Goal: Task Accomplishment & Management: Manage account settings

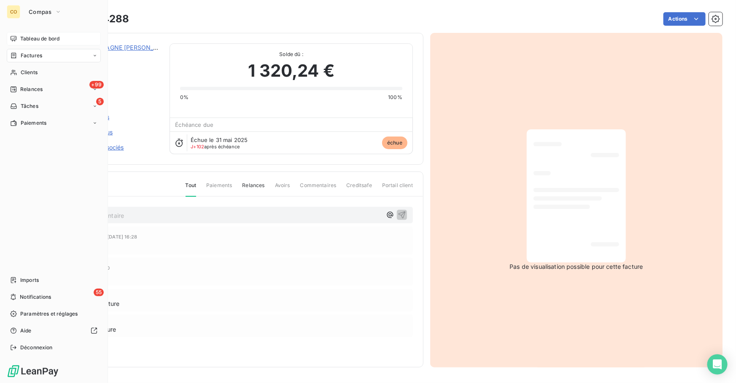
click at [19, 37] on div "Tableau de bord" at bounding box center [54, 38] width 94 height 13
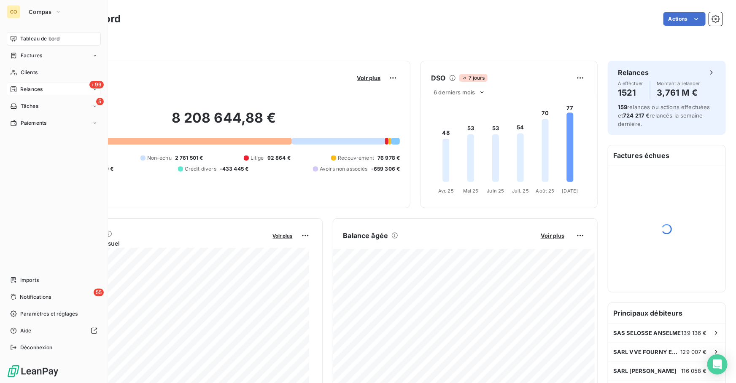
click at [40, 91] on span "Relances" at bounding box center [31, 90] width 22 height 8
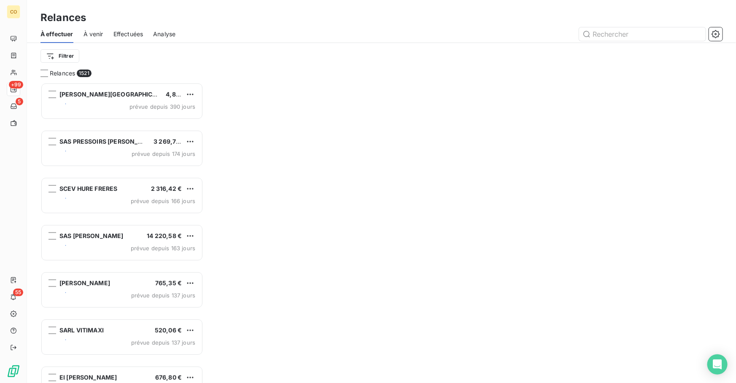
scroll to position [295, 157]
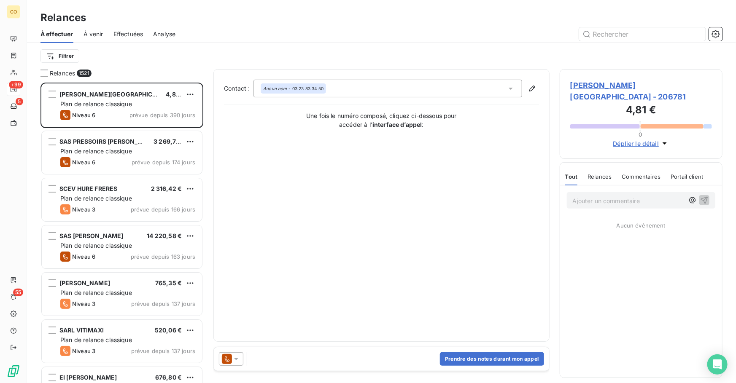
click at [137, 34] on span "Effectuées" at bounding box center [128, 34] width 30 height 8
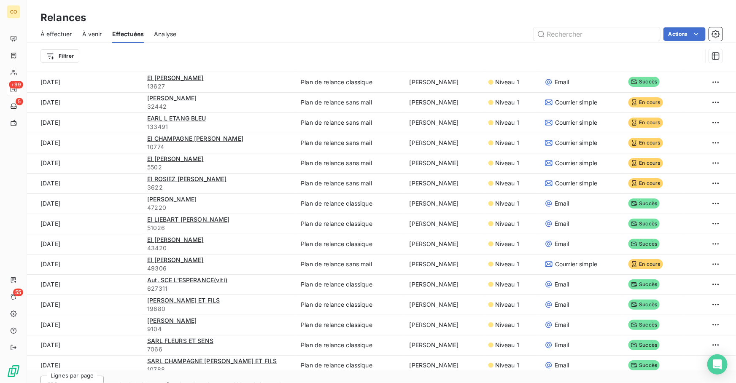
scroll to position [28, 0]
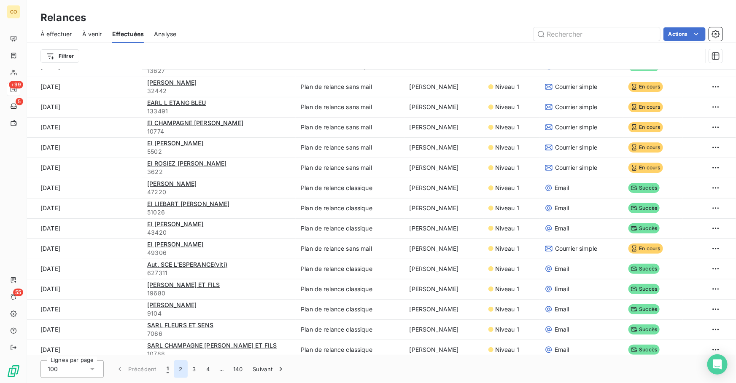
click at [178, 368] on button "2" at bounding box center [180, 370] width 13 height 18
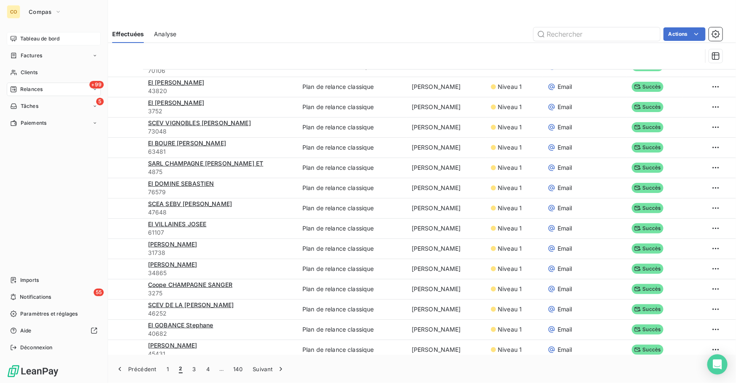
click at [29, 40] on span "Tableau de bord" at bounding box center [39, 39] width 39 height 8
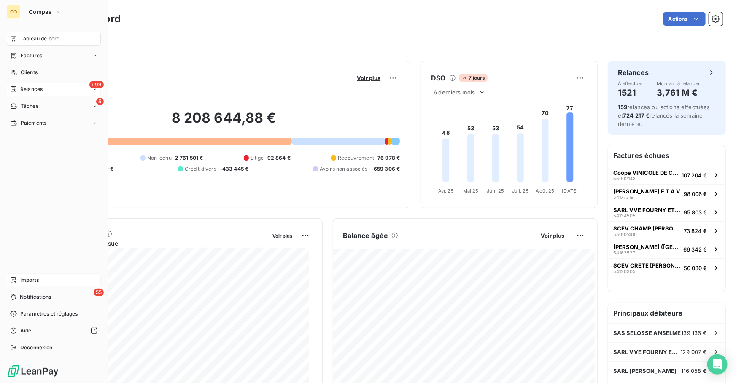
click at [39, 281] on span "Imports" at bounding box center [29, 281] width 19 height 8
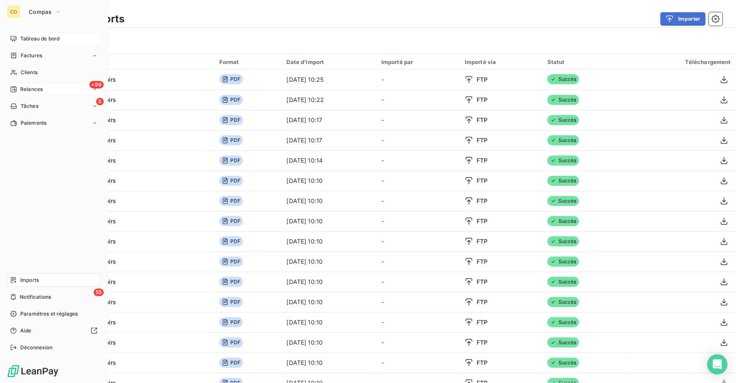
click at [21, 36] on span "Tableau de bord" at bounding box center [39, 39] width 39 height 8
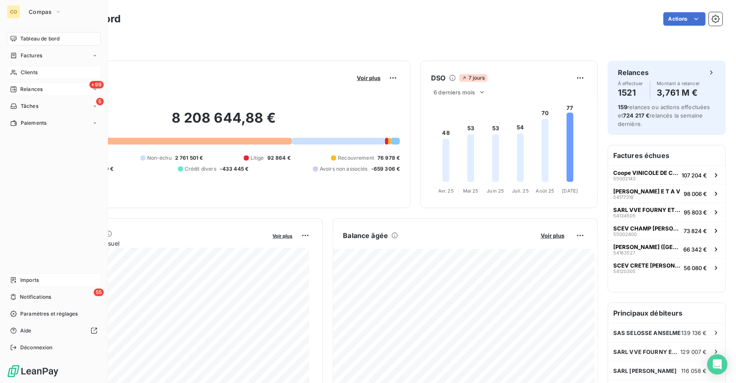
click at [36, 72] on span "Clients" at bounding box center [29, 73] width 17 height 8
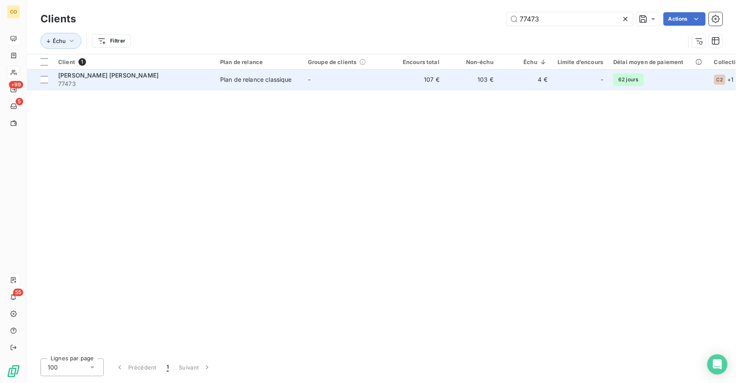
type input "77473"
click at [273, 76] on div "Plan de relance classique" at bounding box center [256, 79] width 72 height 8
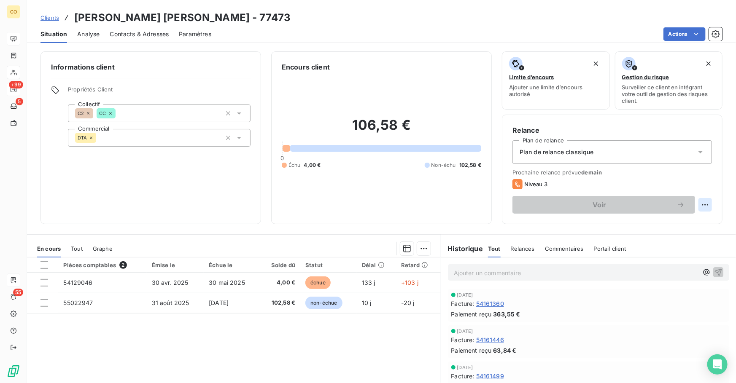
click at [700, 206] on html "CO +99 5 55 Clients [PERSON_NAME] [PERSON_NAME] - 77473 Situation Analyse Conta…" at bounding box center [368, 191] width 736 height 383
click at [674, 219] on div "Replanifier cette action" at bounding box center [664, 222] width 75 height 13
select select "8"
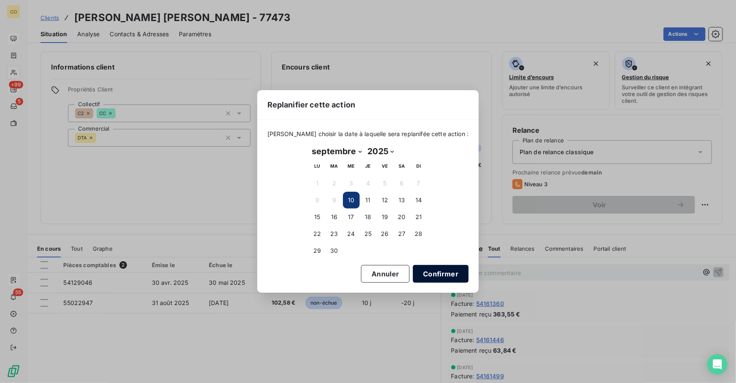
click at [416, 272] on button "Confirmer" at bounding box center [441, 274] width 56 height 18
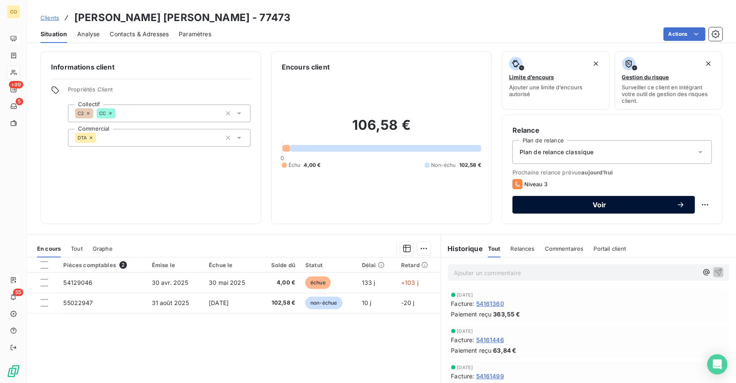
click at [540, 208] on div "Voir" at bounding box center [604, 205] width 162 height 8
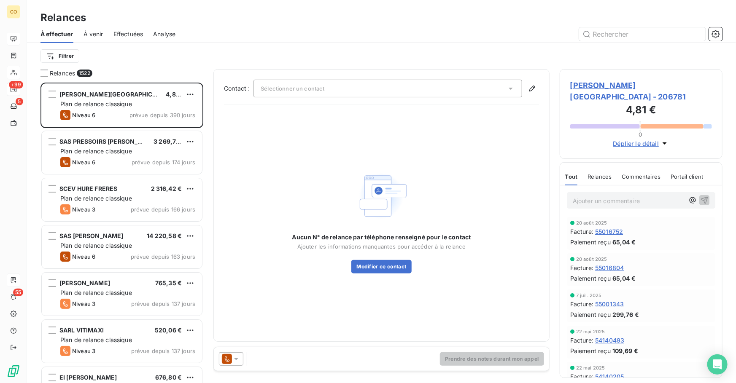
scroll to position [295, 157]
click at [225, 363] on icon at bounding box center [227, 359] width 10 height 10
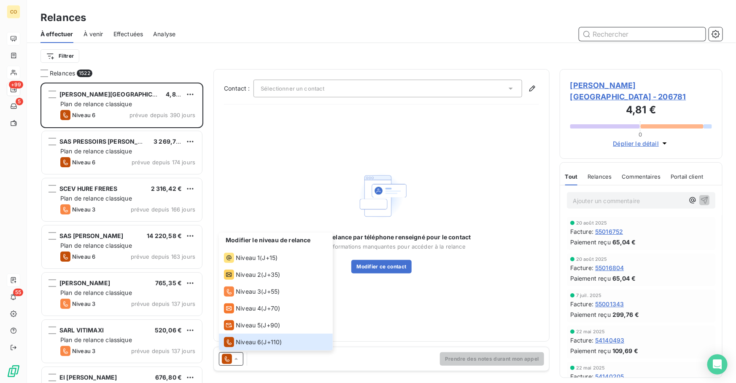
click at [602, 32] on input "text" at bounding box center [642, 33] width 127 height 13
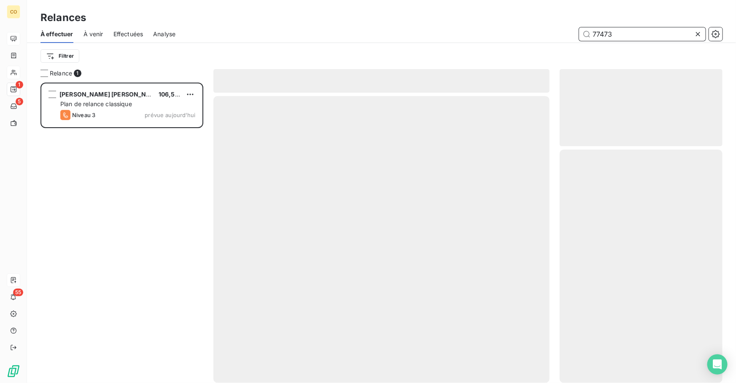
scroll to position [295, 157]
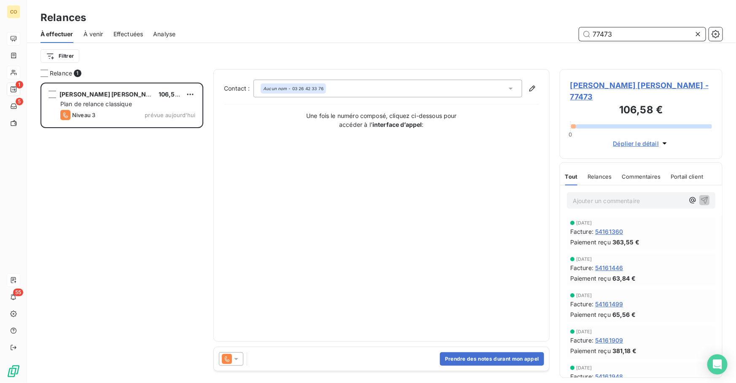
type input "77473"
click at [226, 359] on icon at bounding box center [227, 359] width 10 height 10
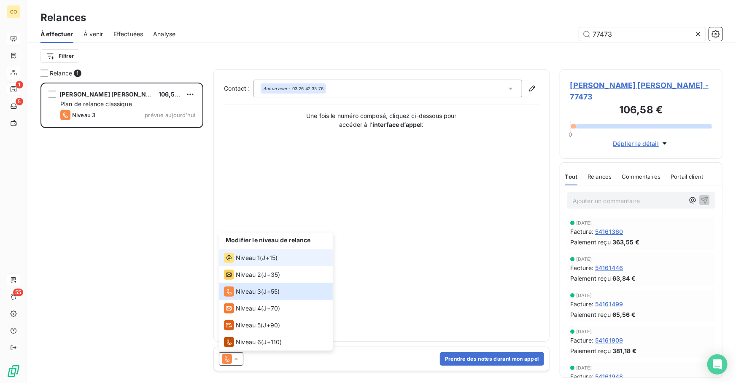
click at [245, 260] on span "Niveau 1" at bounding box center [248, 258] width 24 height 8
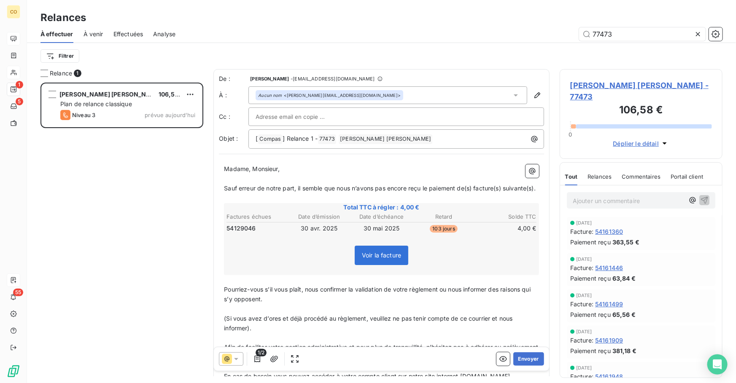
click at [239, 361] on icon at bounding box center [236, 359] width 8 height 8
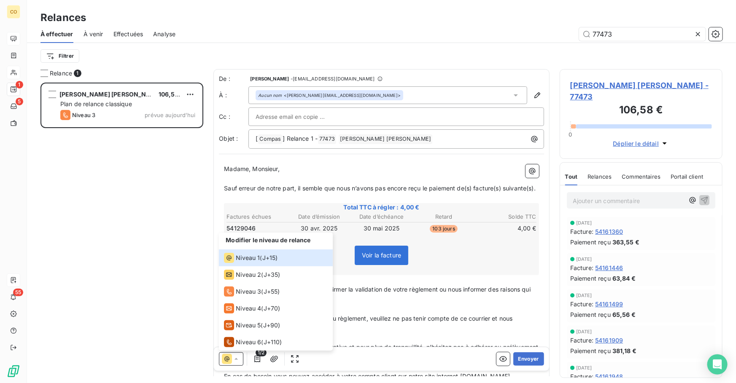
click at [194, 226] on div "[PERSON_NAME] [PERSON_NAME] 106,58 € Plan de relance classique Niveau 3 prévue …" at bounding box center [121, 233] width 163 height 301
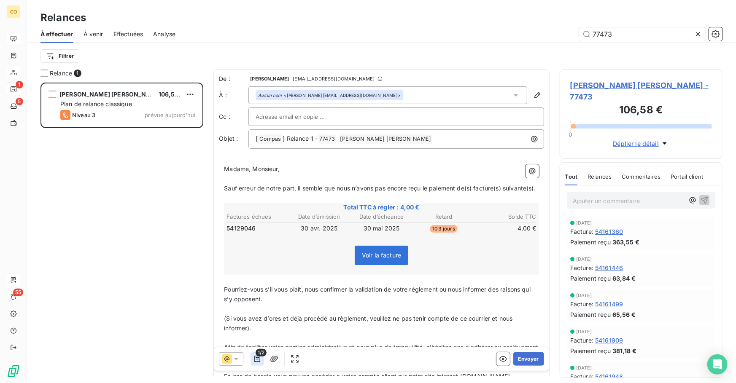
click at [256, 360] on icon "button" at bounding box center [257, 359] width 8 height 8
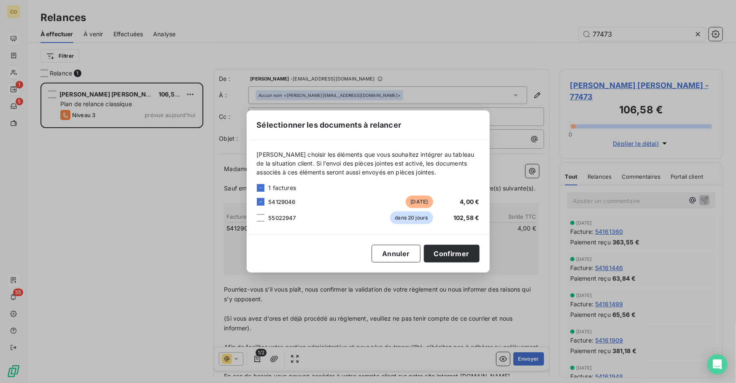
click at [265, 217] on div "55022947 dans 20 jours 102,58 €" at bounding box center [368, 218] width 223 height 13
click at [259, 219] on div at bounding box center [261, 218] width 8 height 8
click at [466, 256] on button "Confirmer" at bounding box center [452, 254] width 56 height 18
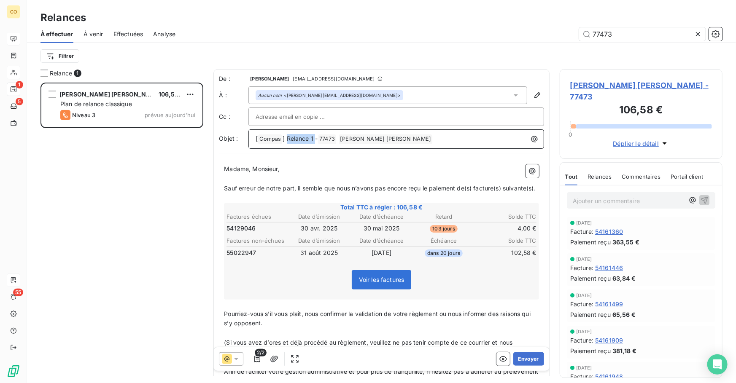
drag, startPoint x: 314, startPoint y: 139, endPoint x: 287, endPoint y: 136, distance: 27.2
click at [287, 136] on span "] Relance 1 -" at bounding box center [300, 138] width 35 height 7
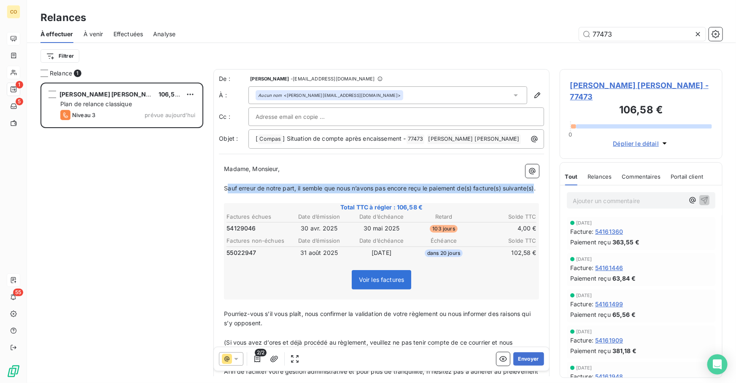
drag, startPoint x: 256, startPoint y: 197, endPoint x: 228, endPoint y: 189, distance: 28.7
click at [228, 189] on span "Sauf erreur de notre part, il semble que nous n’avons pas encore reçu le paieme…" at bounding box center [380, 188] width 312 height 7
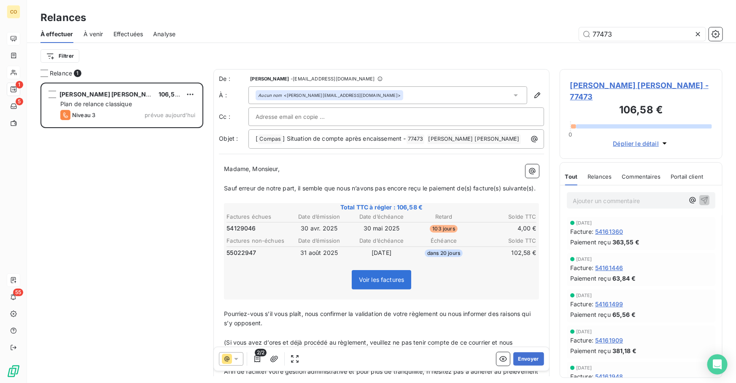
click at [224, 188] on span "Sauf erreur de notre part, il semble que nous n’avons pas encore reçu le paieme…" at bounding box center [380, 188] width 312 height 7
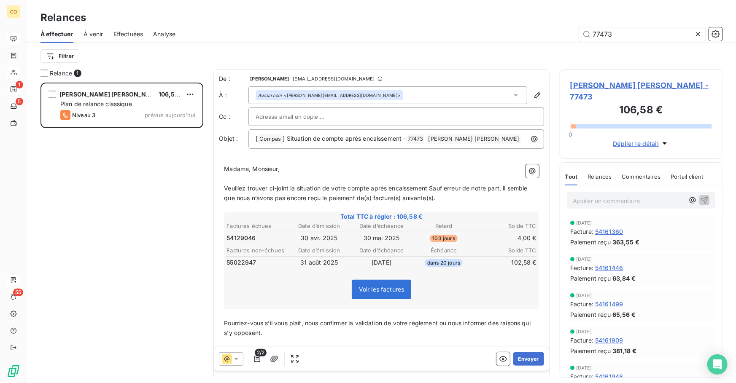
click at [258, 181] on p "﻿" at bounding box center [381, 179] width 315 height 10
click at [224, 187] on span "Veuillez trouver ci-joint la situation de votre compte après encaissement Sauf …" at bounding box center [376, 193] width 305 height 17
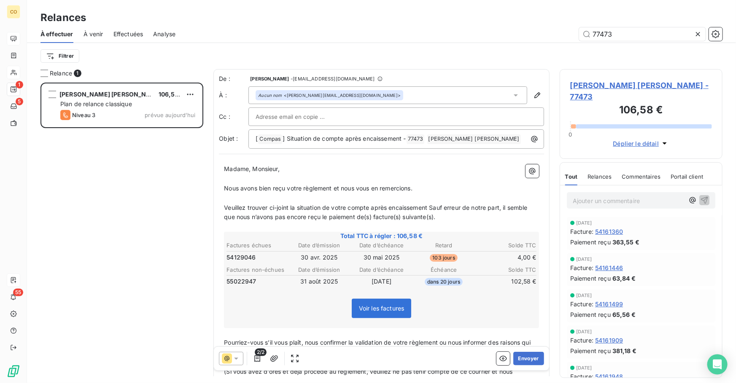
click at [429, 206] on span "Veuillez trouver ci-joint la situation de votre compte après encaissement Sauf …" at bounding box center [376, 212] width 305 height 17
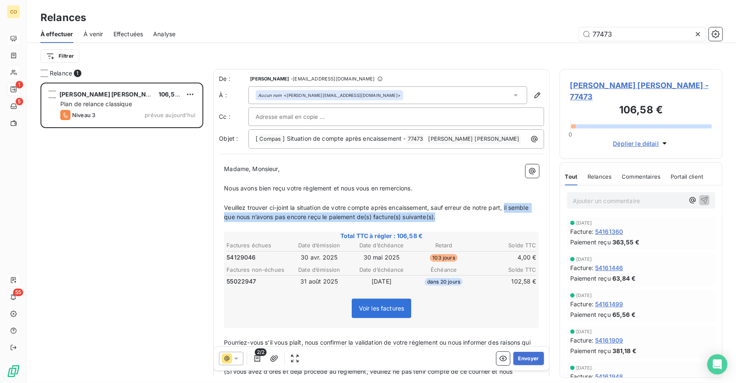
drag, startPoint x: 507, startPoint y: 207, endPoint x: 515, endPoint y: 215, distance: 11.7
click at [515, 215] on p "Veuillez trouver ci-joint la situation de votre compte après encaissement, sauf…" at bounding box center [381, 212] width 315 height 19
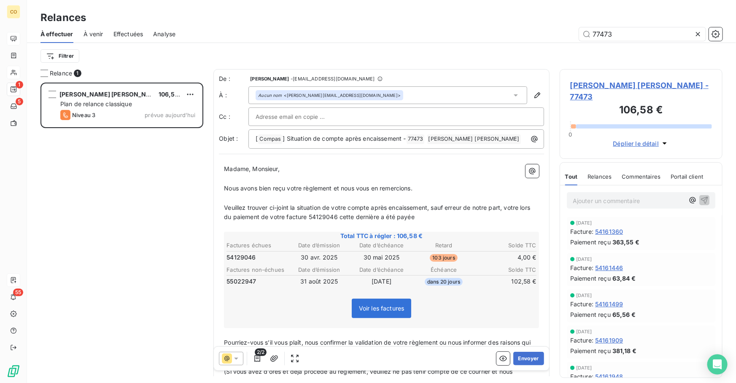
click at [367, 217] on span "Veuillez trouver ci-joint la situation de votre compte après encaissement, sauf…" at bounding box center [378, 212] width 308 height 17
click at [440, 220] on p "Veuillez trouver ci-joint la situation de votre compte après encaissement, sauf…" at bounding box center [381, 212] width 315 height 19
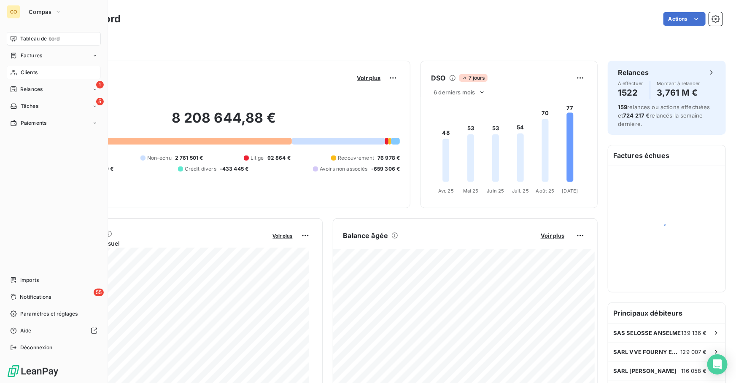
click at [40, 73] on div "Clients" at bounding box center [54, 72] width 94 height 13
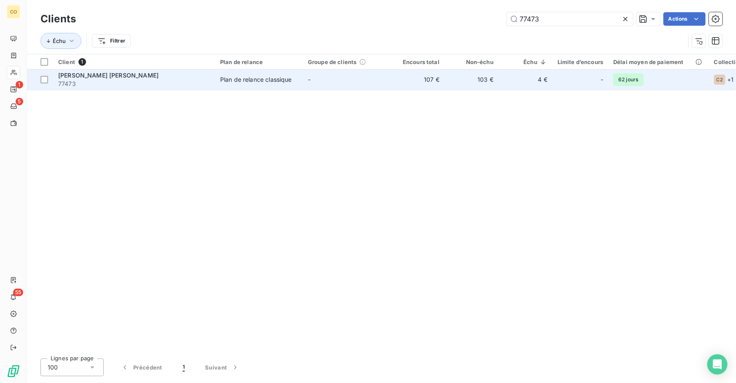
type input "77473"
click at [232, 81] on div "Plan de relance classique" at bounding box center [256, 79] width 72 height 8
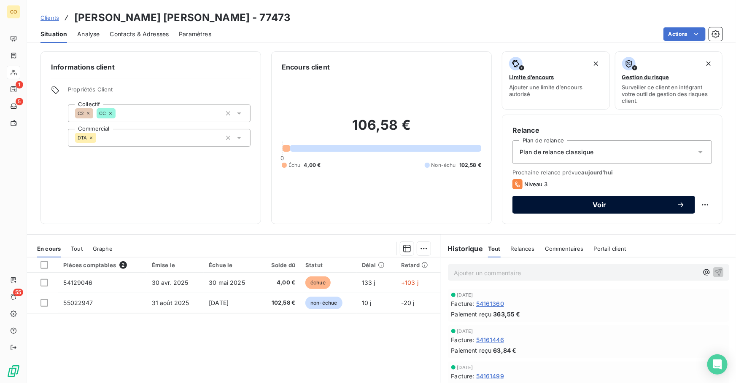
click at [560, 206] on span "Voir" at bounding box center [600, 205] width 154 height 7
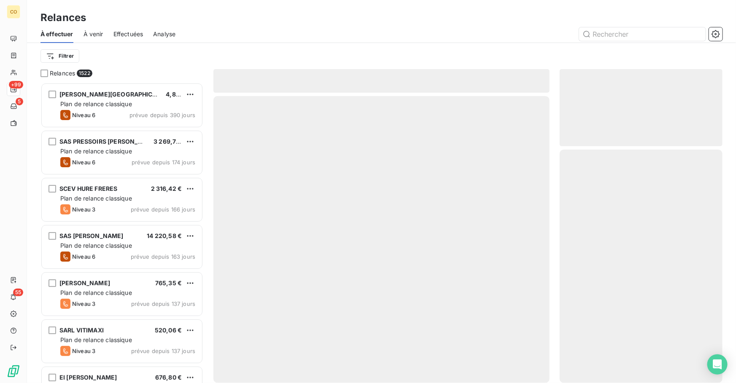
scroll to position [295, 157]
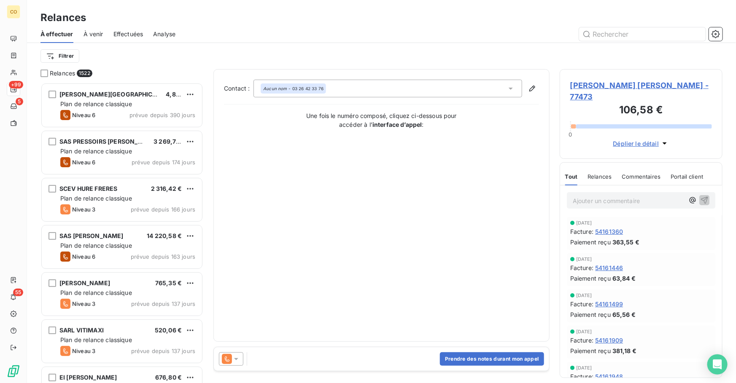
click at [234, 363] on icon at bounding box center [236, 359] width 8 height 8
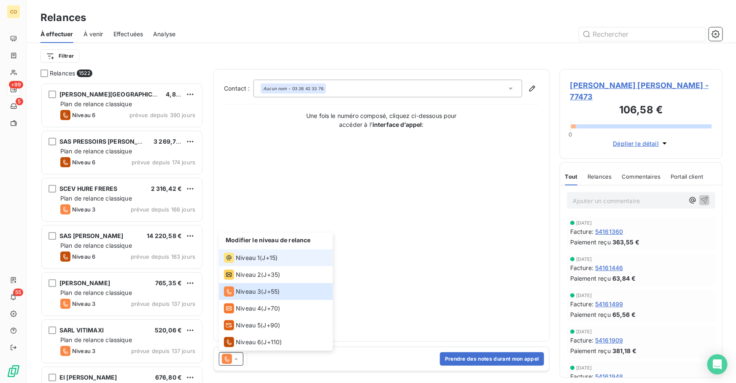
click at [250, 264] on li "Niveau 1 ( J+15 )" at bounding box center [276, 258] width 114 height 17
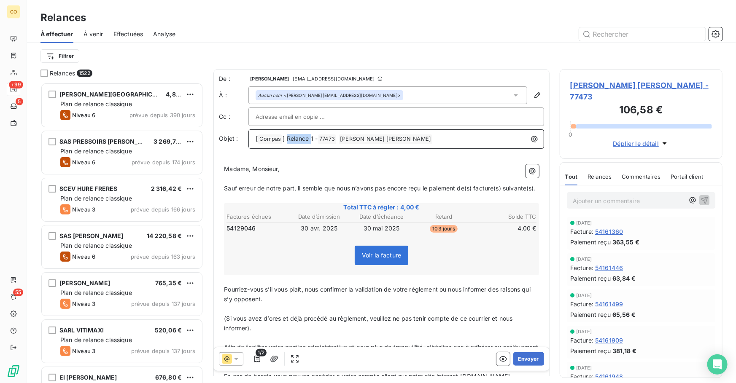
drag, startPoint x: 311, startPoint y: 137, endPoint x: 286, endPoint y: 137, distance: 25.3
click at [286, 137] on span "] Relance 1 -" at bounding box center [300, 138] width 35 height 7
drag, startPoint x: 265, startPoint y: 199, endPoint x: 234, endPoint y: 193, distance: 32.3
click at [234, 193] on p "Sauf erreur de notre part, il semble que nous n’avons pas encore reçu le paieme…" at bounding box center [381, 189] width 315 height 10
click at [228, 187] on span "Sauf erreur de notre part, il semble que nous n’avons pas encore reçu le paieme…" at bounding box center [380, 188] width 312 height 7
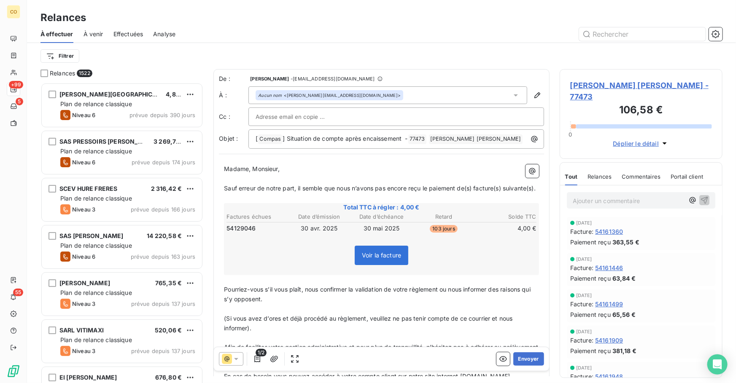
click at [225, 189] on span "Sauf erreur de notre part, il semble que nous n’avons pas encore reçu le paieme…" at bounding box center [380, 188] width 312 height 7
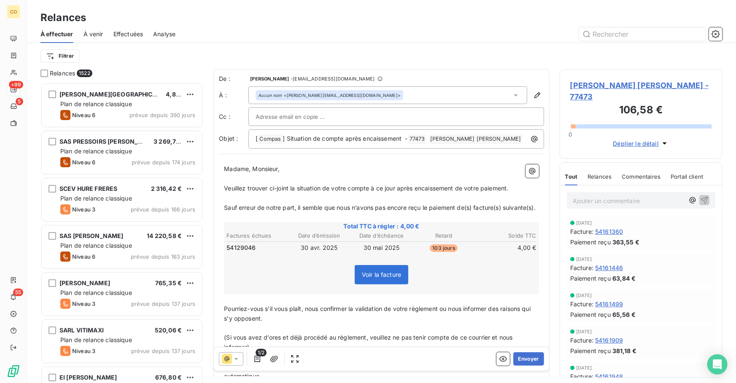
click at [226, 189] on span "Veuillez trouver ci-joint la situation de votre compte à ce jour après encaisse…" at bounding box center [366, 188] width 284 height 7
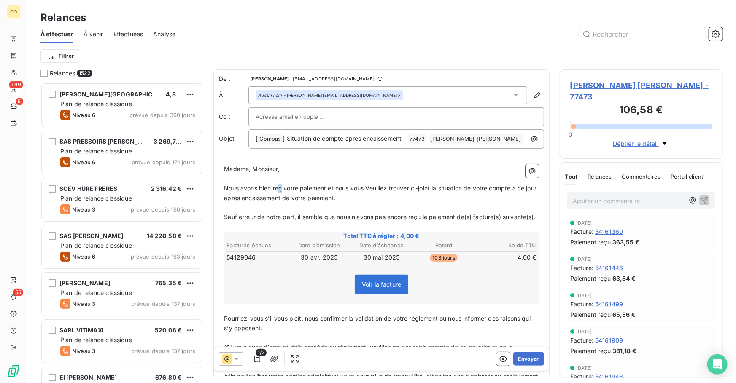
click at [280, 189] on span "Nous avons bien reç votre paiement et nous vous Veuillez trouver ci-joint la si…" at bounding box center [381, 193] width 314 height 17
click at [367, 189] on span "Nous avons bien reçu votre paiement et nous vous Veuillez trouver ci-joint la s…" at bounding box center [376, 193] width 305 height 17
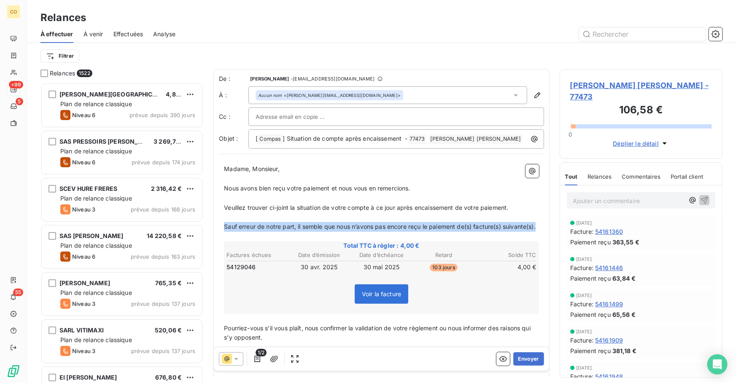
drag, startPoint x: 304, startPoint y: 239, endPoint x: 222, endPoint y: 226, distance: 82.3
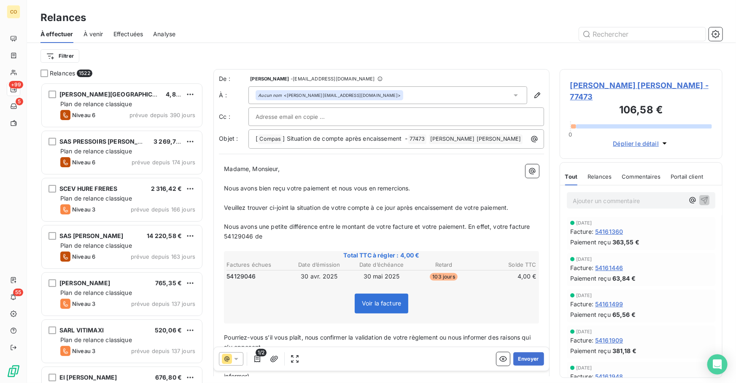
click at [334, 232] on p "Nous avons une petite différence entre le montant de votre facture et votre pai…" at bounding box center [381, 231] width 315 height 19
click at [348, 240] on p "Nous avons une petite différence entre le montant de votre facture et votre pai…" at bounding box center [381, 231] width 315 height 19
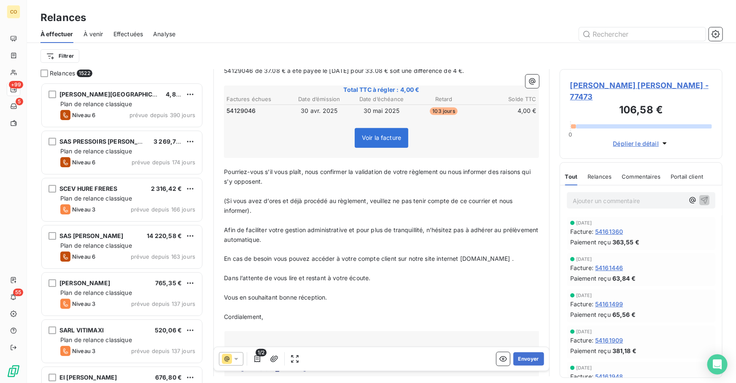
scroll to position [168, 0]
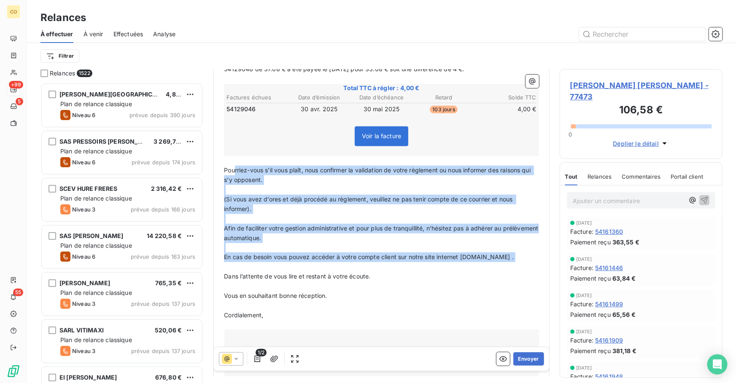
drag, startPoint x: 526, startPoint y: 262, endPoint x: 261, endPoint y: 198, distance: 272.8
click at [317, 245] on p "﻿" at bounding box center [381, 248] width 315 height 10
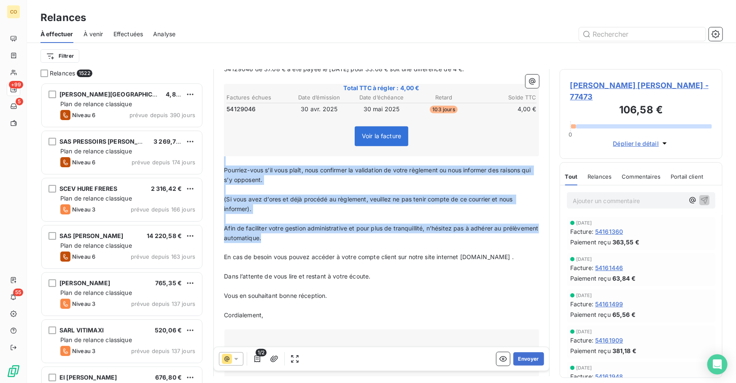
drag, startPoint x: 307, startPoint y: 237, endPoint x: 237, endPoint y: 162, distance: 102.4
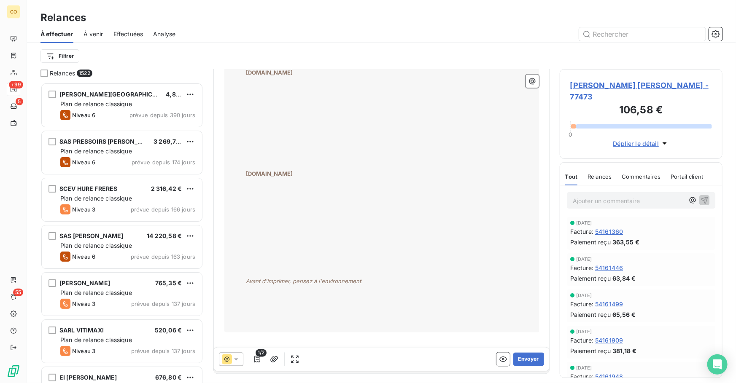
scroll to position [746, 0]
click at [525, 359] on button "Envoyer" at bounding box center [528, 359] width 31 height 13
